Goal: Navigation & Orientation: Find specific page/section

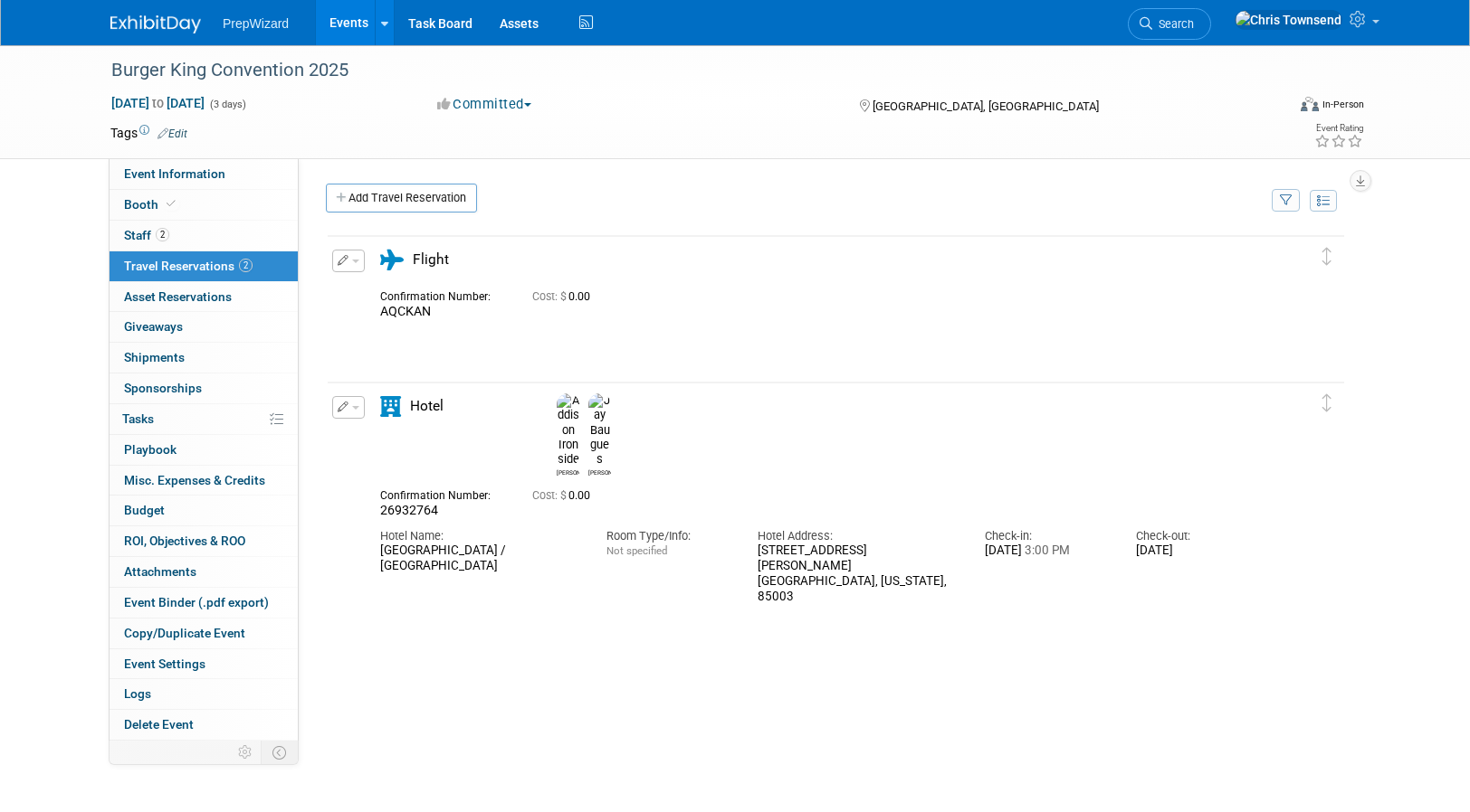
click at [341, 22] on link "Events" at bounding box center [348, 23] width 66 height 45
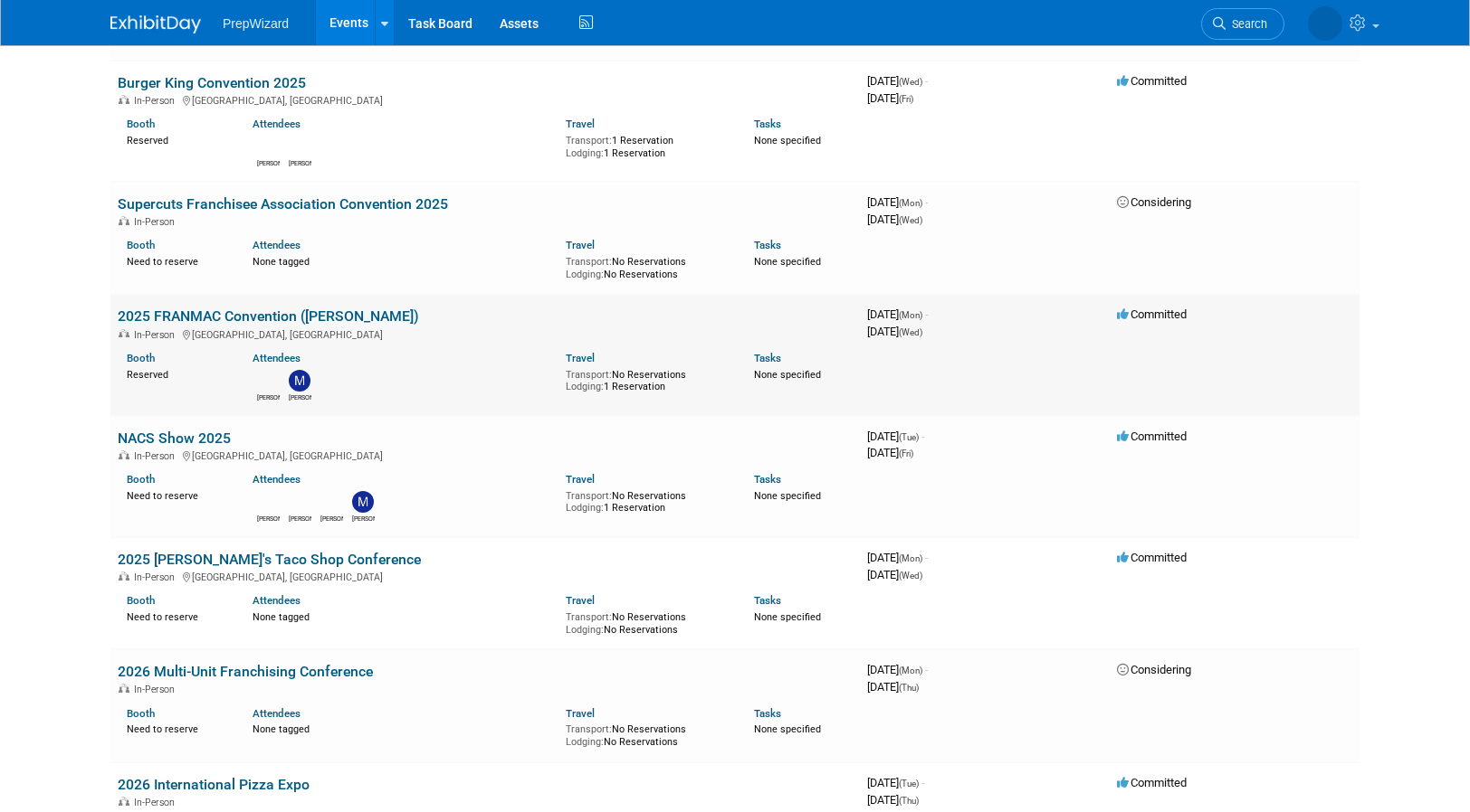
scroll to position [259, 0]
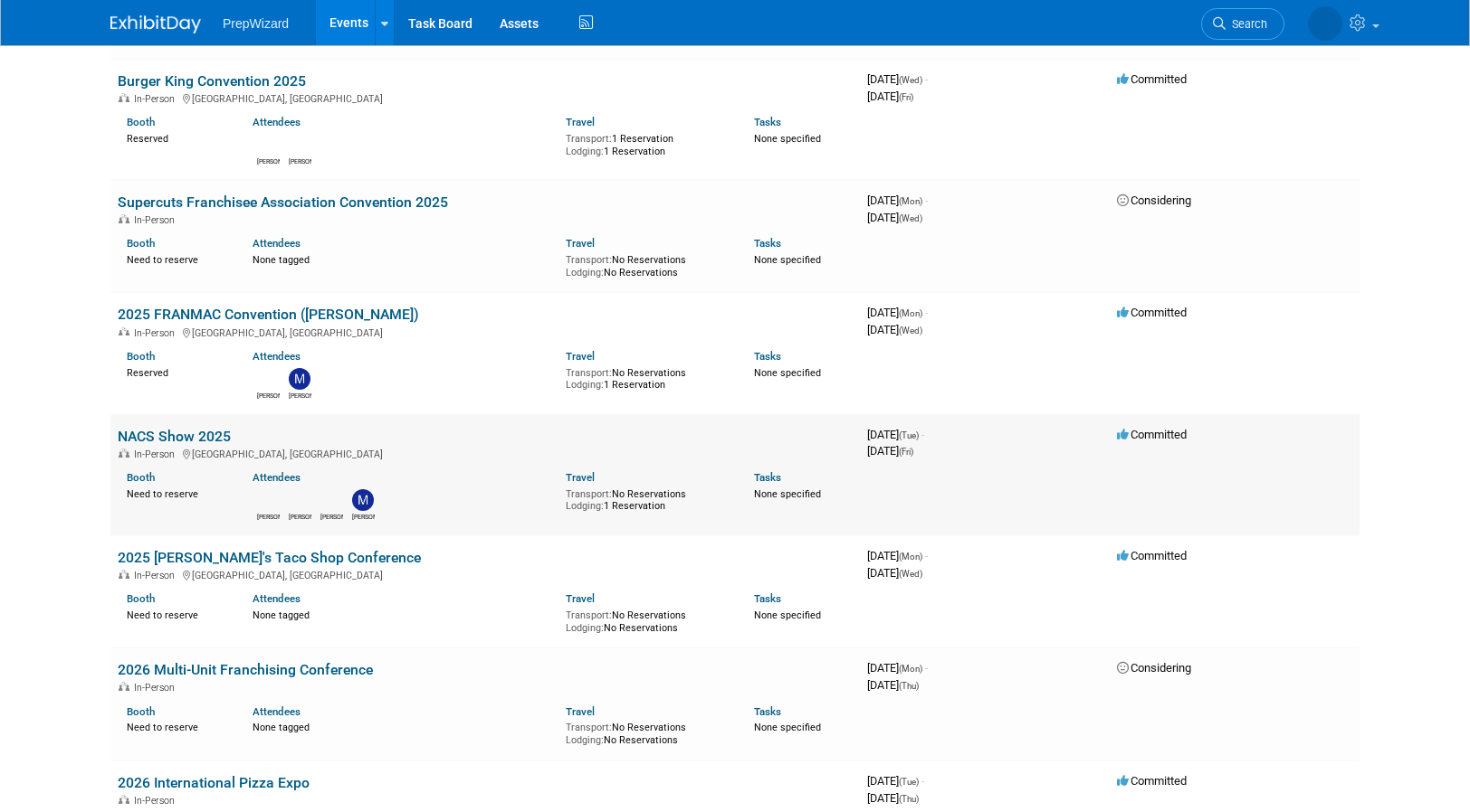
click at [173, 444] on link "NACS Show 2025" at bounding box center [174, 436] width 113 height 17
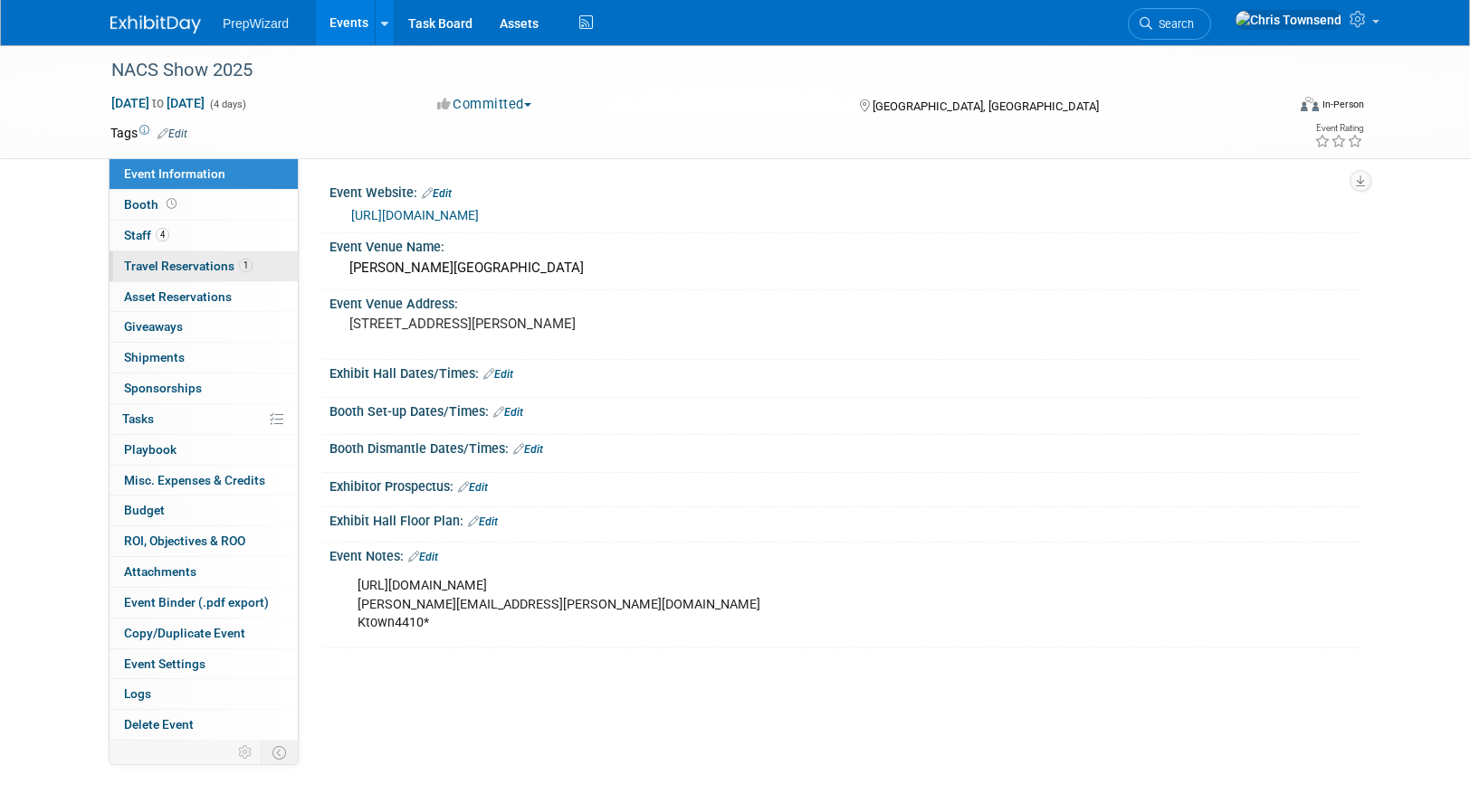
click at [194, 266] on span "Travel Reservations 1" at bounding box center [187, 266] width 128 height 15
